Goal: Navigation & Orientation: Find specific page/section

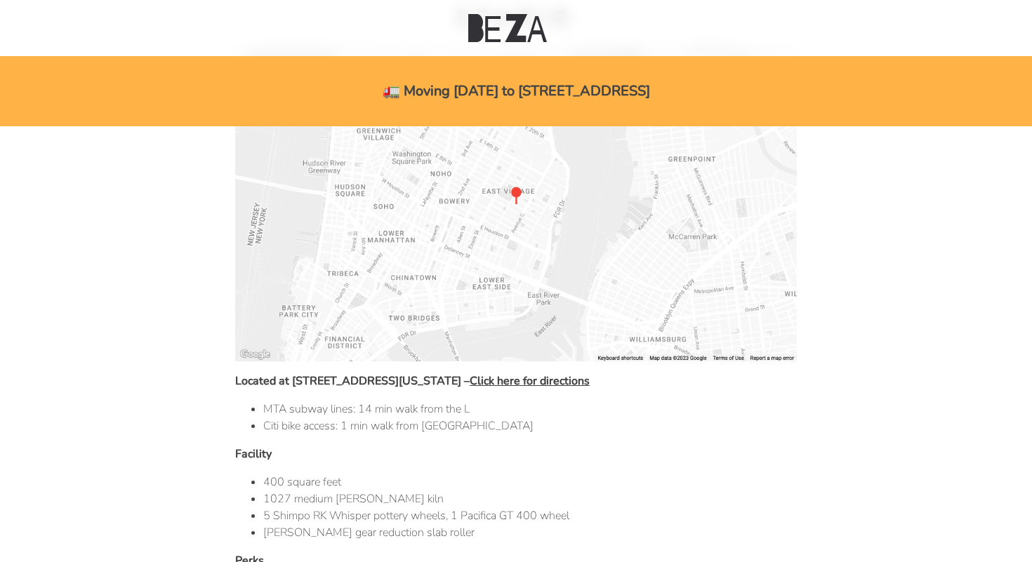
scroll to position [541, 0]
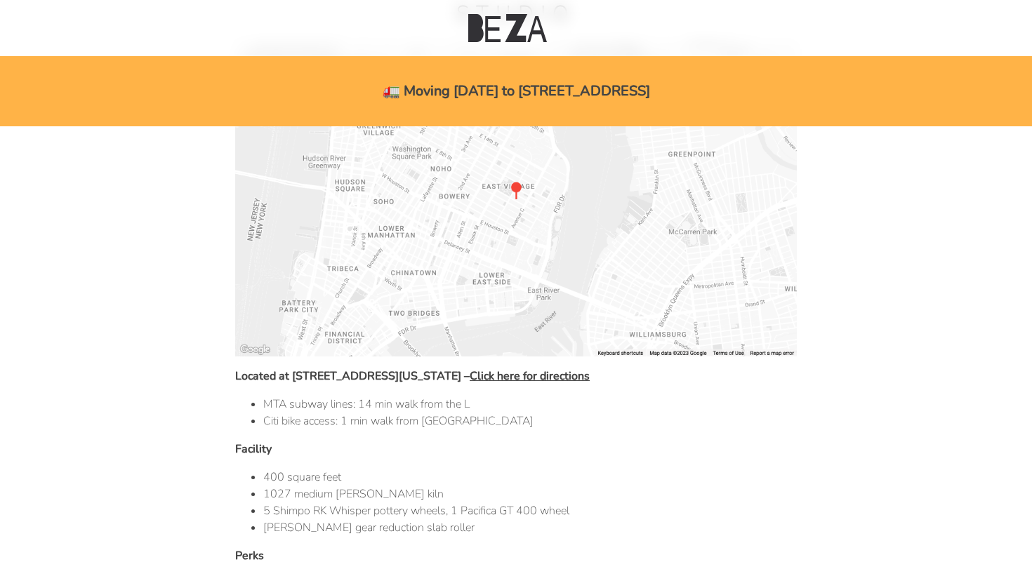
drag, startPoint x: 510, startPoint y: 90, endPoint x: 642, endPoint y: 108, distance: 133.9
click at [642, 108] on div "🚛 Moving [DATE] to [STREET_ADDRESS]" at bounding box center [516, 91] width 1032 height 70
click at [663, 91] on div "🚛 Moving [DATE] to [STREET_ADDRESS]" at bounding box center [516, 91] width 1032 height 70
drag, startPoint x: 507, startPoint y: 91, endPoint x: 681, endPoint y: 88, distance: 174.1
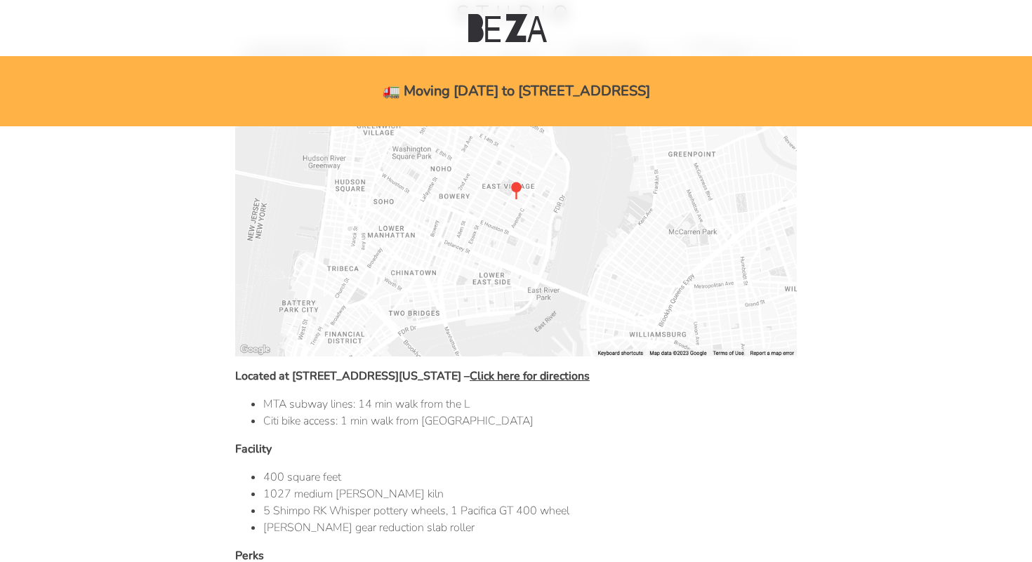
click at [683, 88] on div "🚛 Moving [DATE] to [STREET_ADDRESS]" at bounding box center [516, 91] width 1032 height 70
copy div "027 Grand St, Brooklyn"
click at [154, 265] on body "🚛 Moving Nov 1st to 1027 Grand St, Brooklyn home classes policies home classes …" at bounding box center [516, 179] width 999 height 1189
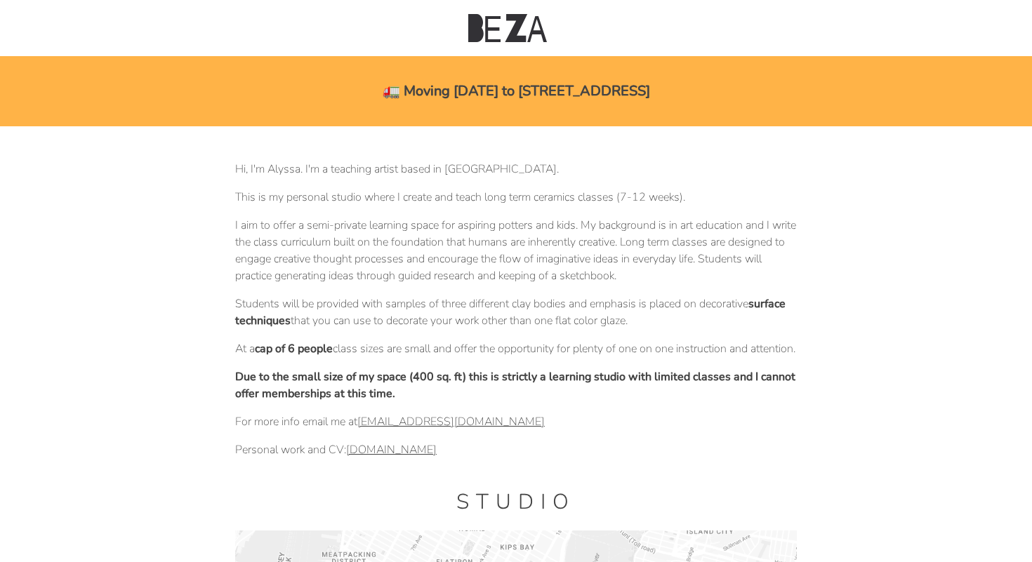
scroll to position [0, 0]
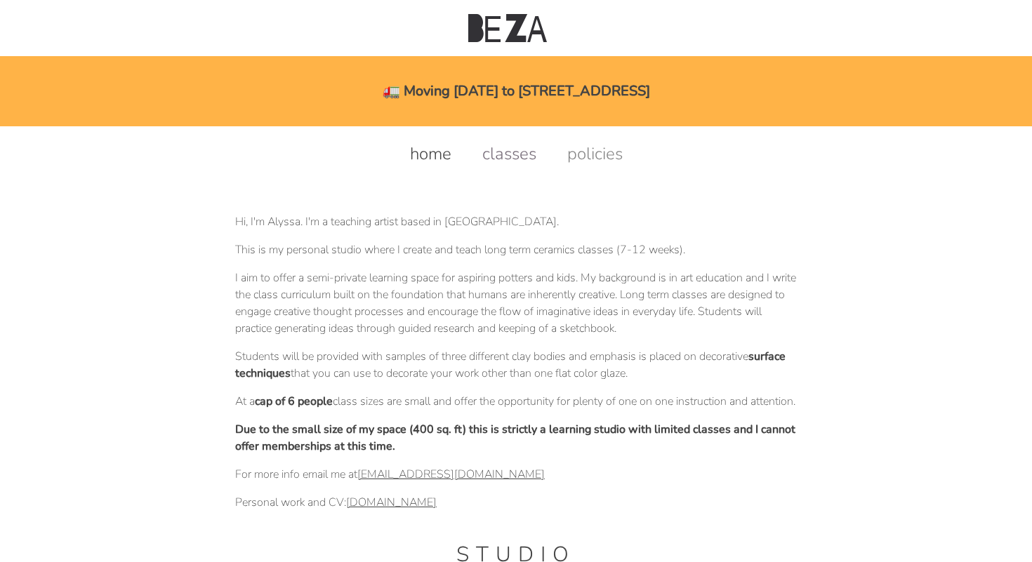
click at [513, 157] on link "classes" at bounding box center [509, 154] width 82 height 22
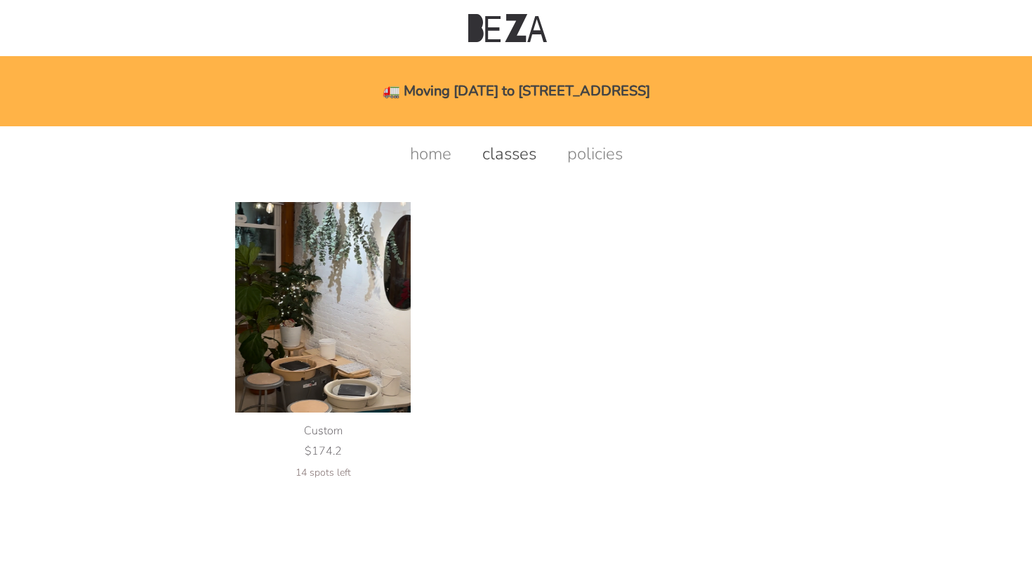
click at [352, 284] on img at bounding box center [323, 307] width 176 height 211
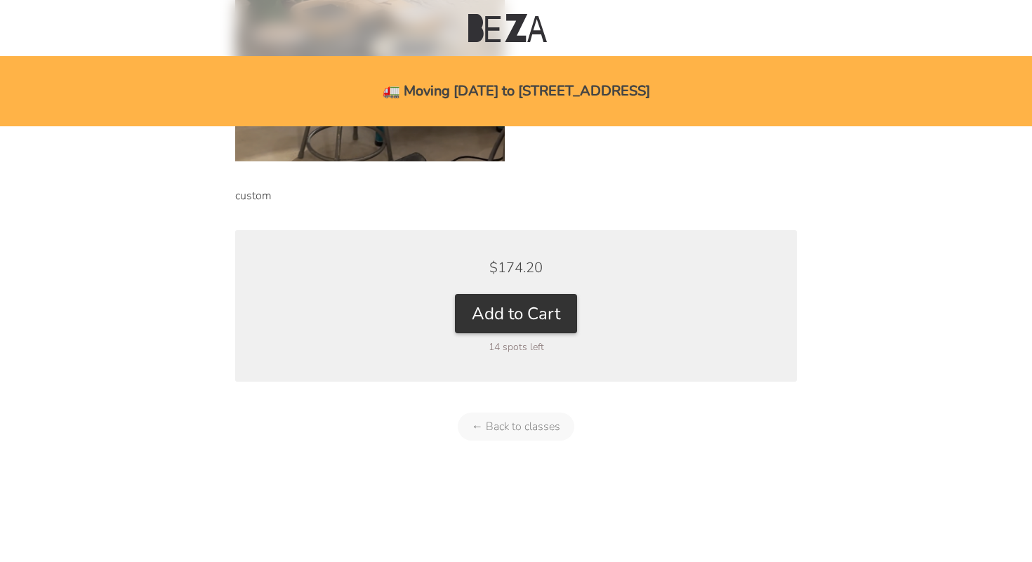
scroll to position [632, 0]
click at [477, 432] on link "← Back to classes" at bounding box center [516, 427] width 117 height 28
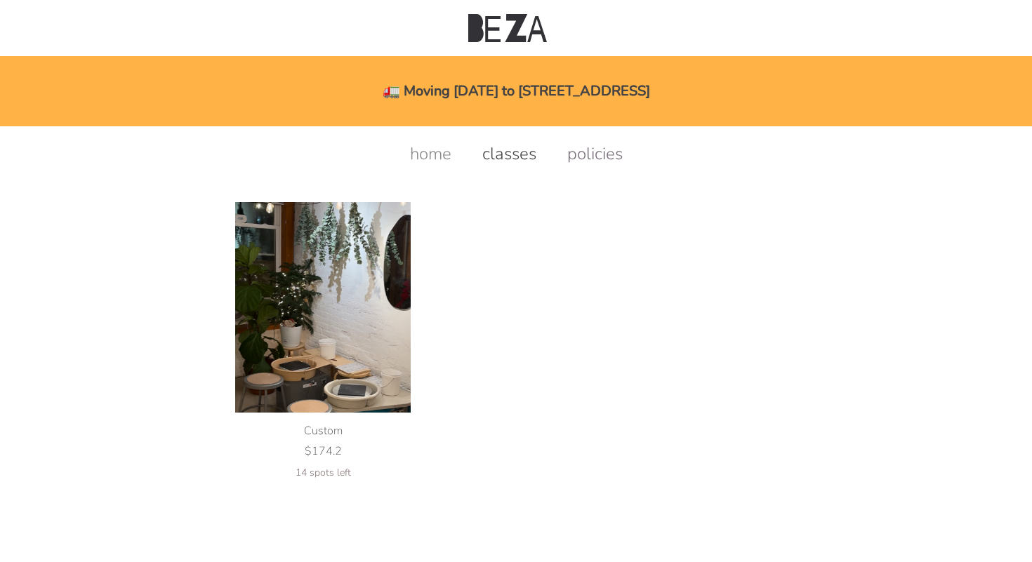
click at [586, 159] on link "policies" at bounding box center [595, 154] width 84 height 22
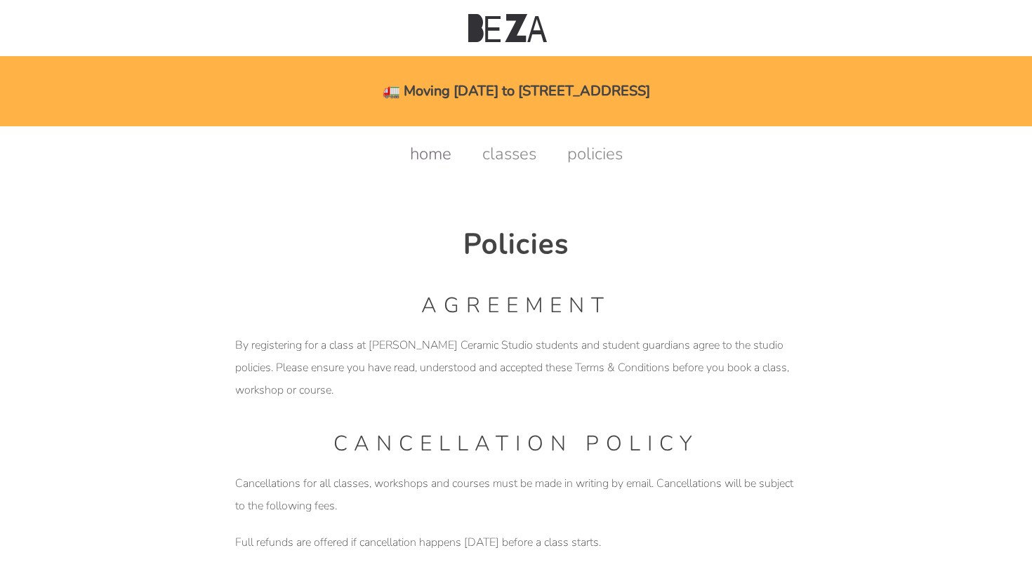
click at [421, 157] on link "home" at bounding box center [431, 154] width 70 height 22
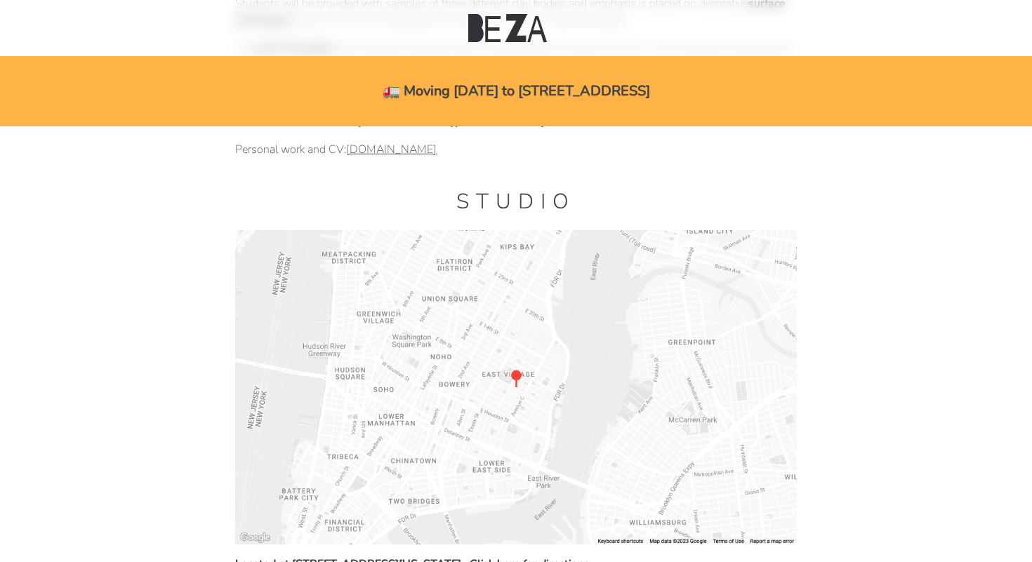
scroll to position [204, 0]
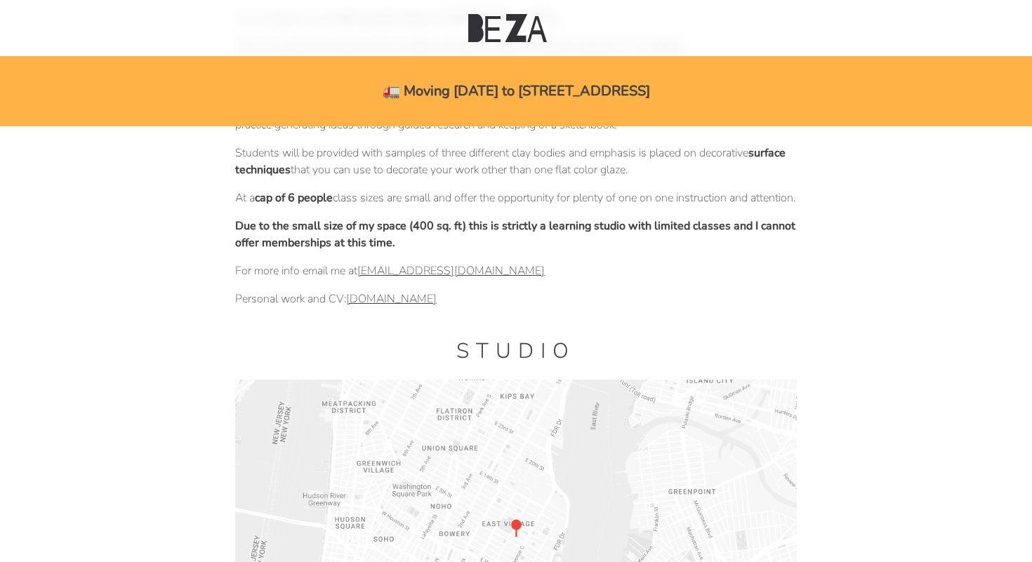
click at [383, 307] on link "[DOMAIN_NAME]" at bounding box center [391, 298] width 91 height 15
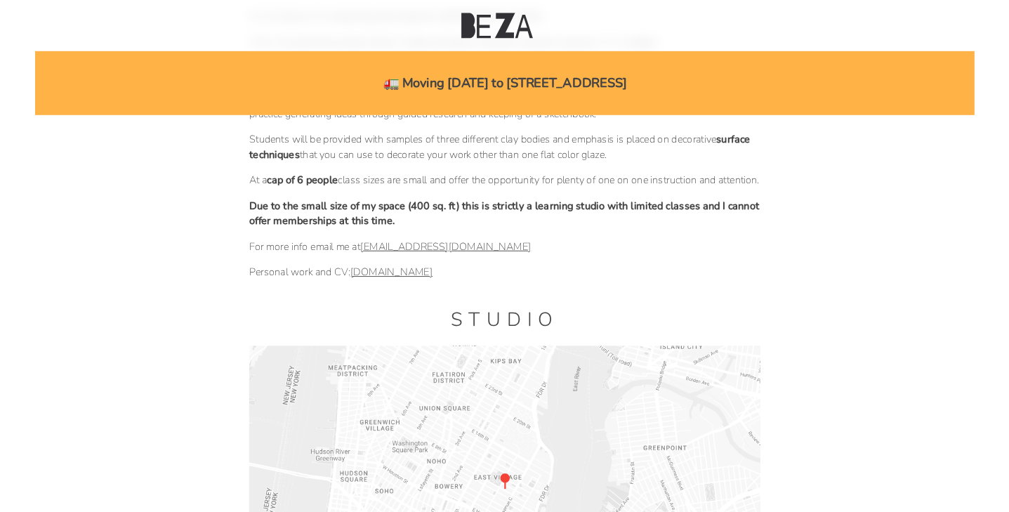
scroll to position [203, 0]
